Goal: Find contact information: Find contact information

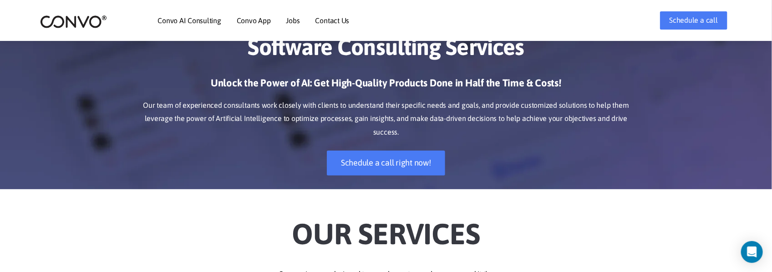
scroll to position [61, 0]
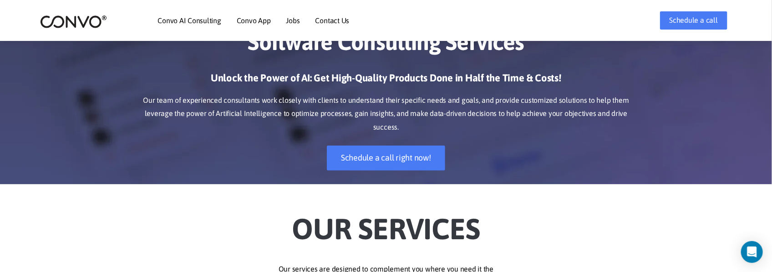
click at [328, 17] on link "Contact Us" at bounding box center [333, 20] width 34 height 7
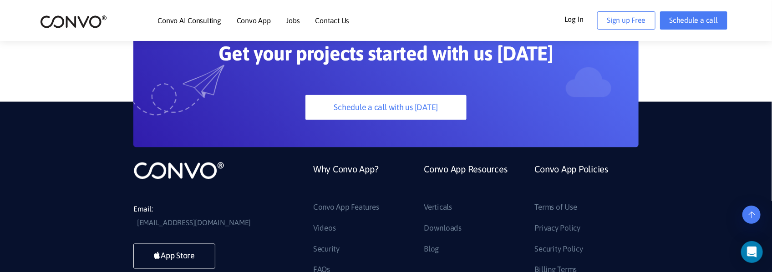
scroll to position [728, 0]
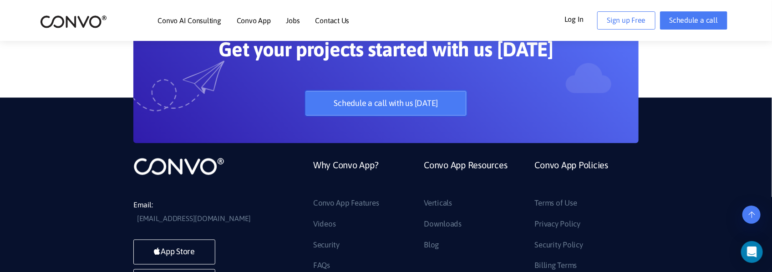
click at [336, 116] on link "Schedule a call with us [DATE]" at bounding box center [385, 103] width 161 height 25
